Goal: Task Accomplishment & Management: Manage account settings

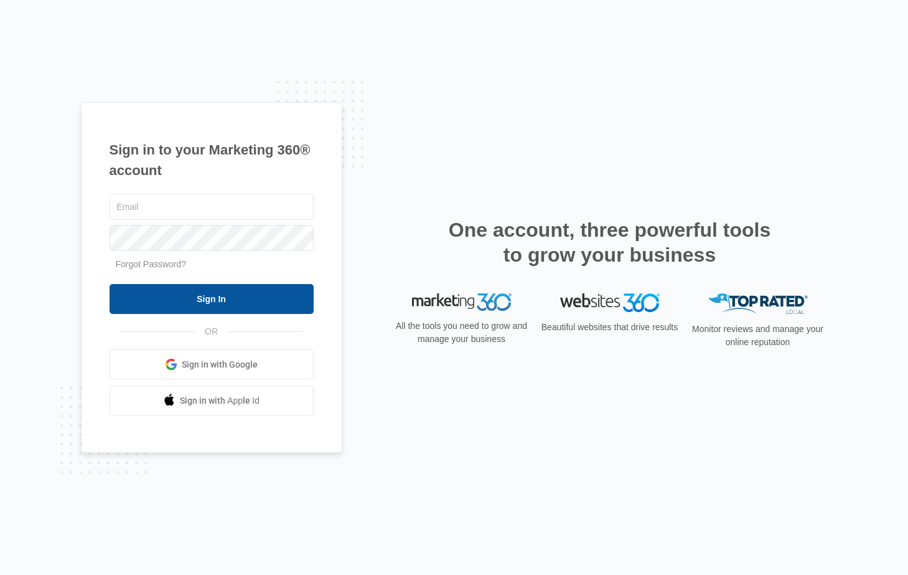
type input "[EMAIL_ADDRESS][DOMAIN_NAME]"
click at [230, 294] on input "Sign In" at bounding box center [212, 299] width 204 height 30
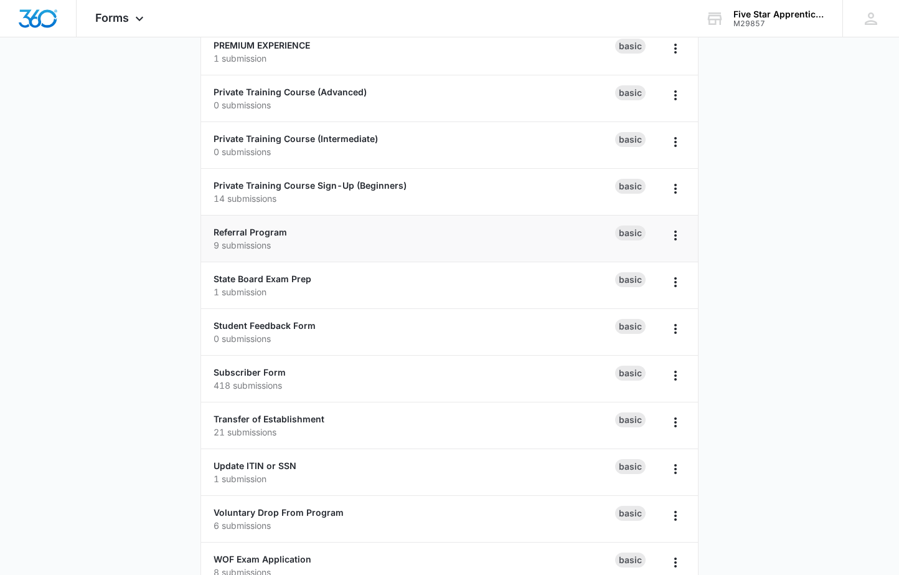
scroll to position [624, 0]
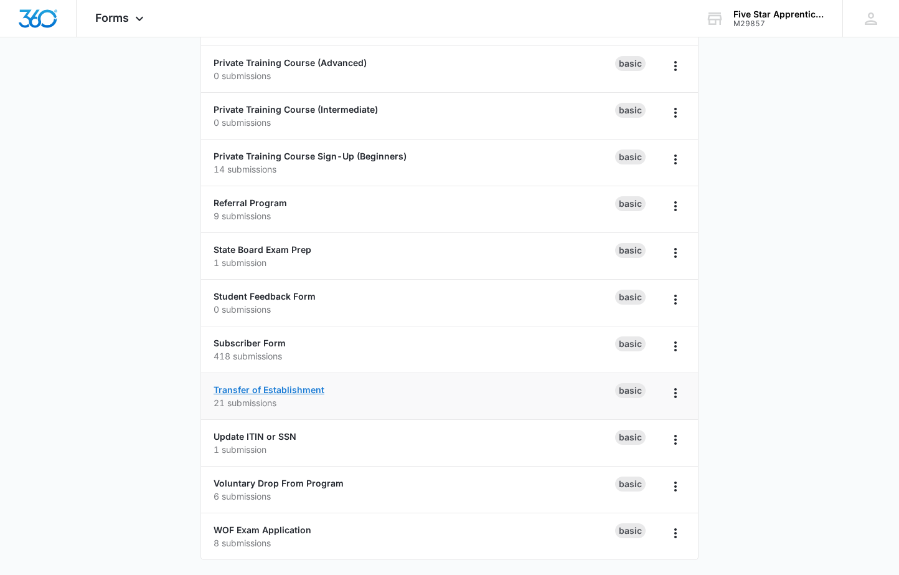
click at [288, 391] on link "Transfer of Establishment" at bounding box center [269, 389] width 111 height 11
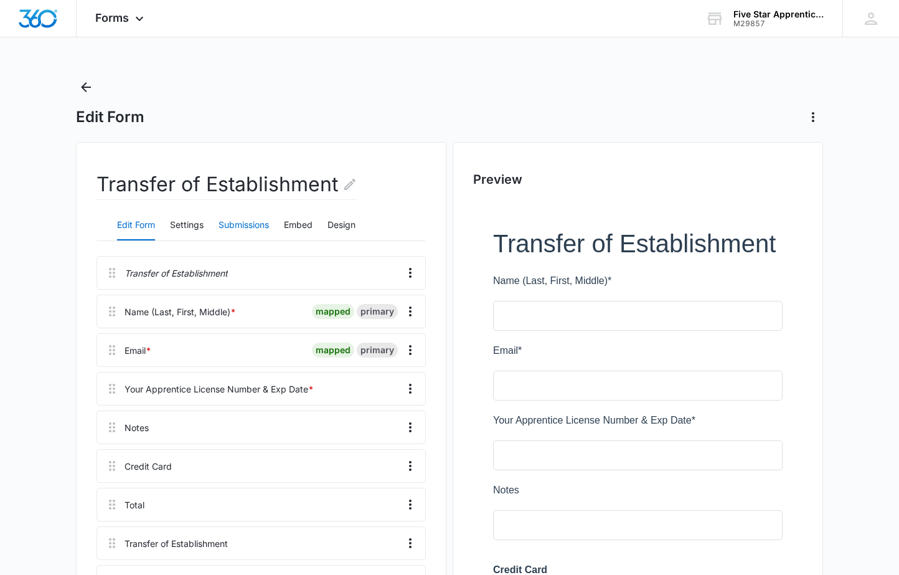
click at [235, 224] on button "Submissions" at bounding box center [244, 225] width 50 height 30
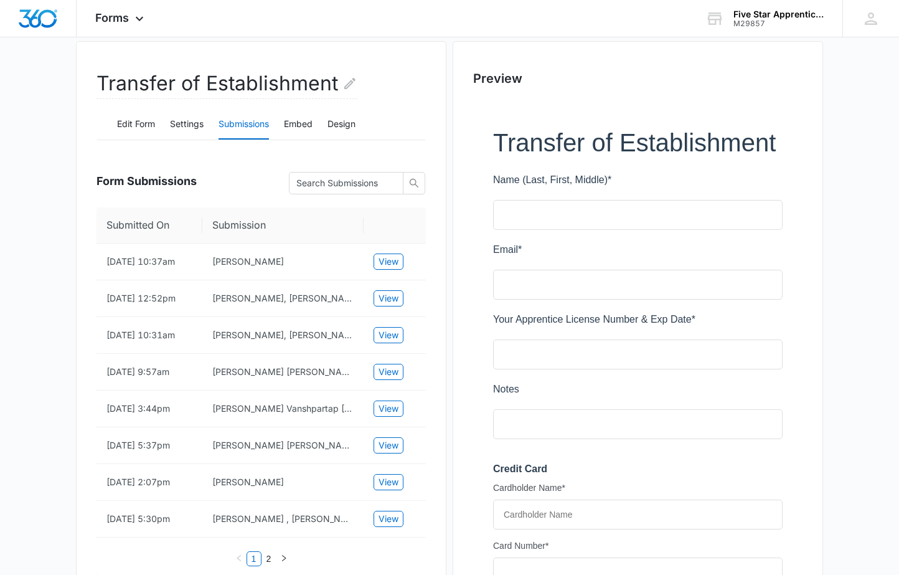
scroll to position [104, 0]
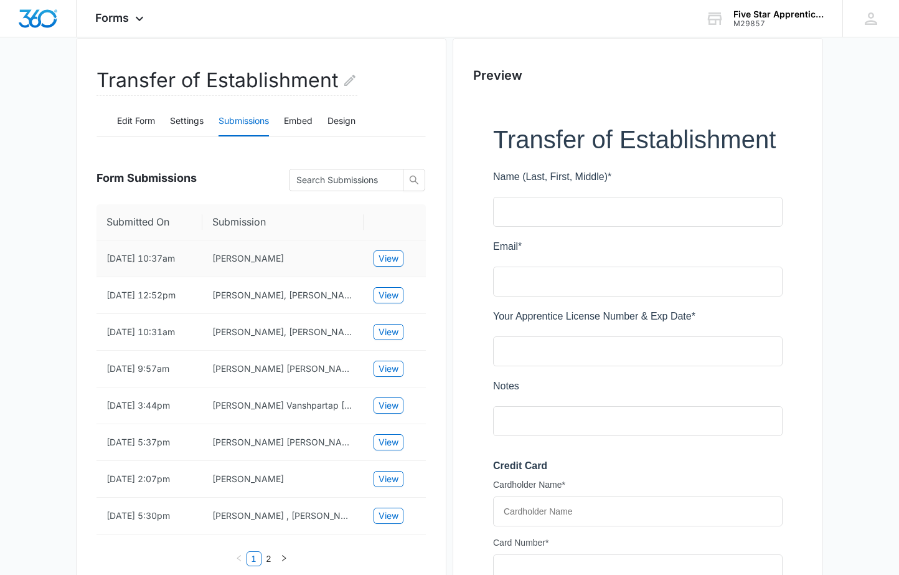
drag, startPoint x: 286, startPoint y: 258, endPoint x: 213, endPoint y: 259, distance: 73.5
click at [213, 259] on td "[PERSON_NAME]" at bounding box center [282, 258] width 161 height 37
click at [281, 256] on td "[PERSON_NAME]" at bounding box center [282, 258] width 161 height 37
click at [22, 247] on main "Edit Form Transfer of Establishment Edit Form Settings Submissions Embed Design…" at bounding box center [449, 537] width 899 height 1129
click at [184, 126] on button "Settings" at bounding box center [187, 121] width 34 height 30
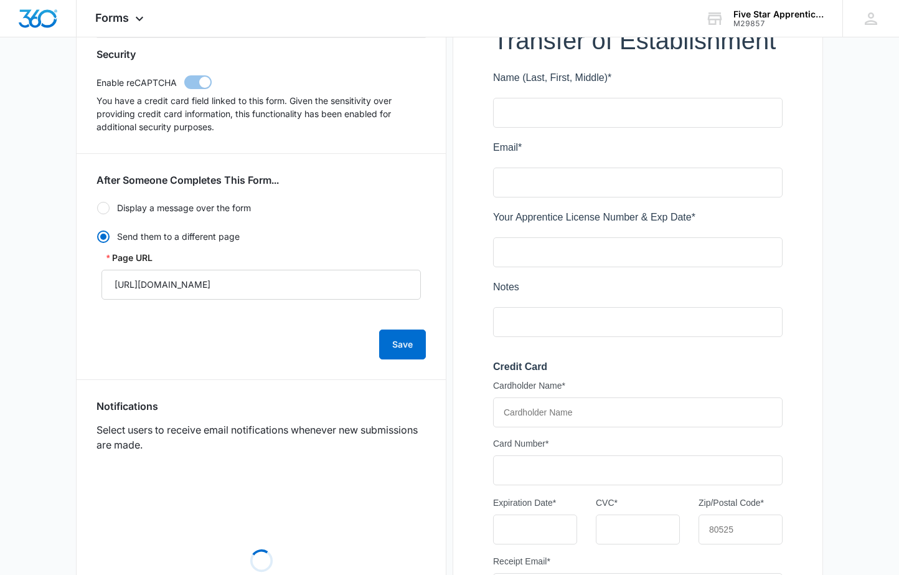
scroll to position [207, 0]
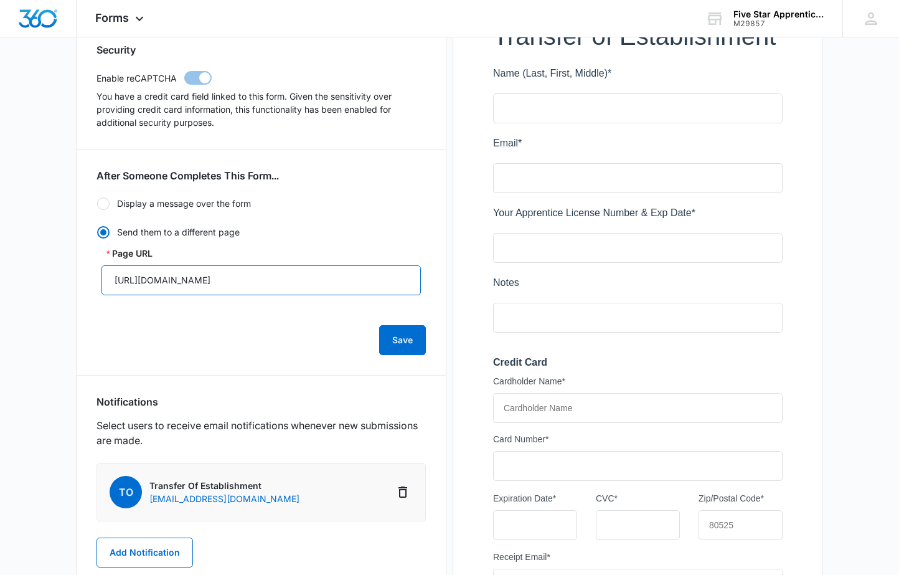
click at [316, 289] on input "[URL][DOMAIN_NAME]" at bounding box center [260, 280] width 319 height 30
click at [77, 237] on div "Transfer of Establishment Edit Form Settings Submissions Embed Design Security …" at bounding box center [261, 454] width 370 height 1039
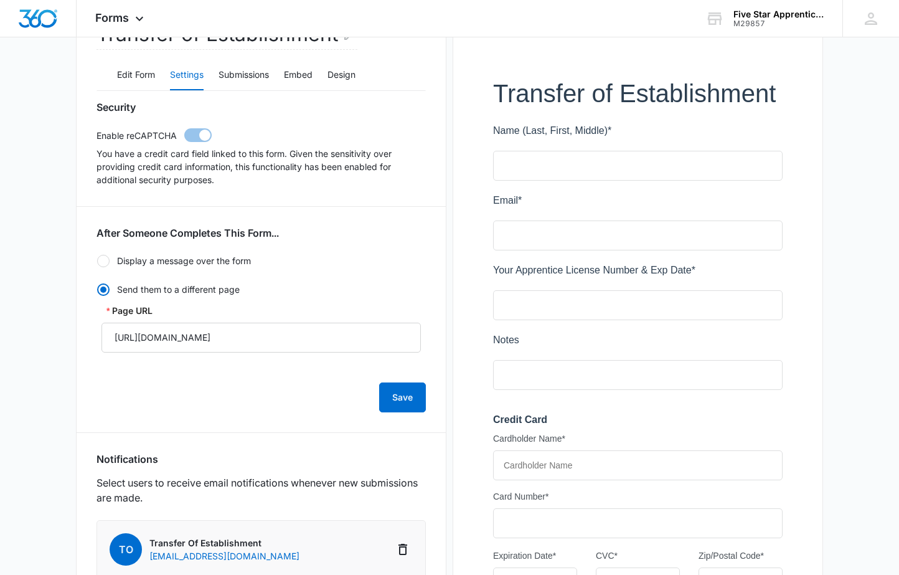
scroll to position [104, 0]
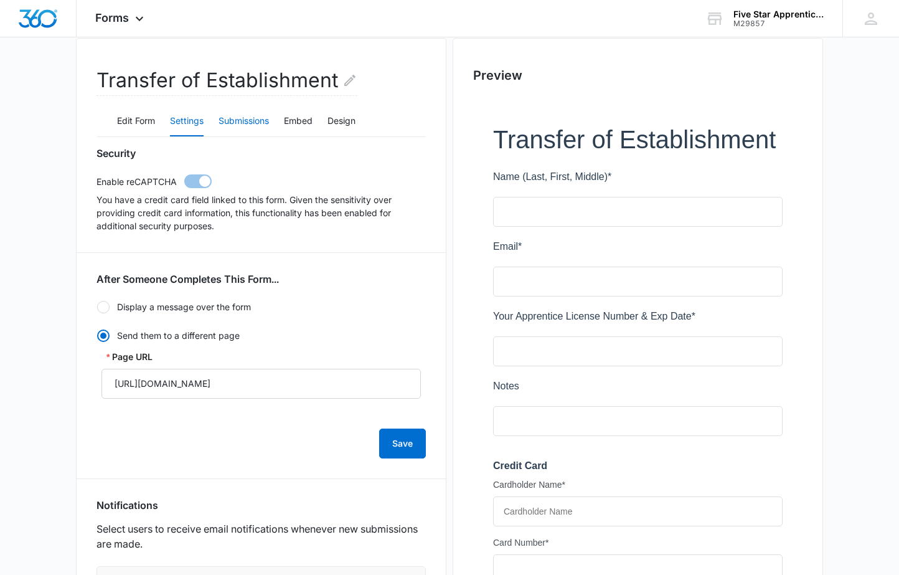
click at [237, 122] on button "Submissions" at bounding box center [244, 121] width 50 height 30
